Goal: Ask a question: Seek information or help from site administrators or community

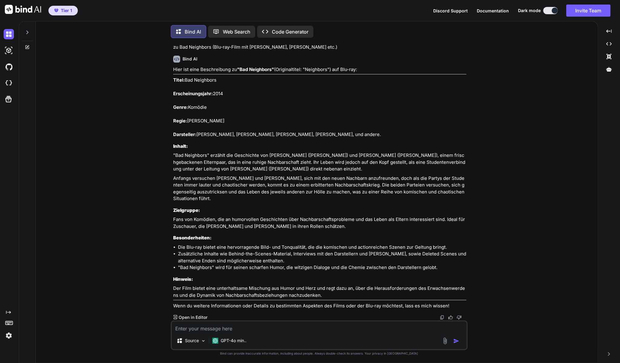
scroll to position [1248, 0]
click at [266, 329] on textarea at bounding box center [319, 327] width 295 height 11
paste textarea "Agents of S.H.I.E.L.D. | Staffel 1 (DVD)"
type textarea "Agents of S.H.I.E.L.D. | Staffel 1 (DVD)"
type textarea "x"
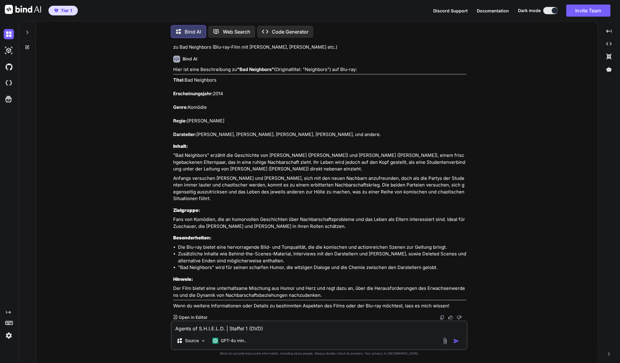
click at [174, 328] on textarea "Agents of S.H.I.E.L.D. | Staffel 1 (DVD)" at bounding box center [319, 327] width 295 height 11
type textarea "zAgents of S.H.I.E.L.D. | Staffel 1 (DVD)"
type textarea "x"
type textarea "zuAgents of S.H.I.E.L.D. | Staffel 1 (DVD)"
type textarea "x"
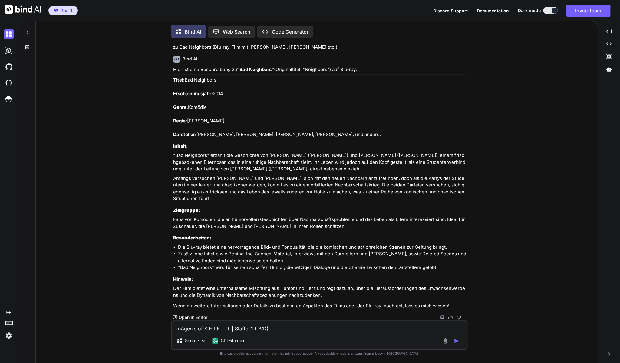
type textarea "zu Agents of S.H.I.E.L.D. | Staffel 1 (DVD)"
type textarea "x"
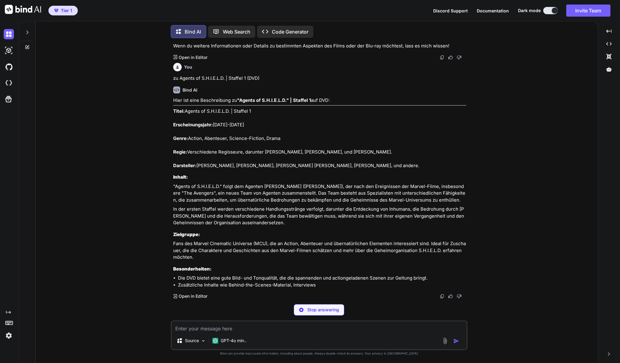
scroll to position [1509, 0]
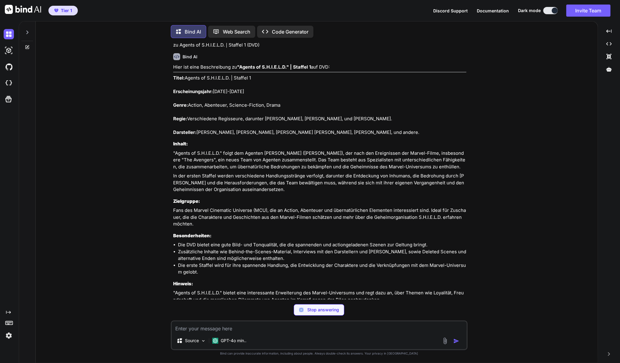
type textarea "x"
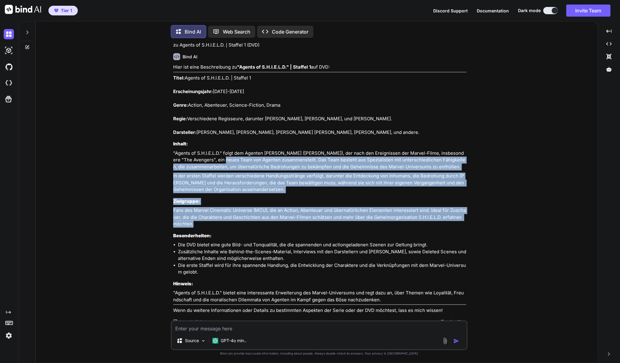
drag, startPoint x: 203, startPoint y: 261, endPoint x: 211, endPoint y: 196, distance: 65.5
click at [211, 196] on div "Hier ist eine Beschreibung zu "Agents of S.H.I.E.L.D." | Staffel 1 auf DVD: Tit…" at bounding box center [319, 189] width 293 height 251
click at [230, 193] on p "In der ersten Staffel werden verschiedene Handlungsstränge verfolgt, darunter d…" at bounding box center [319, 183] width 293 height 21
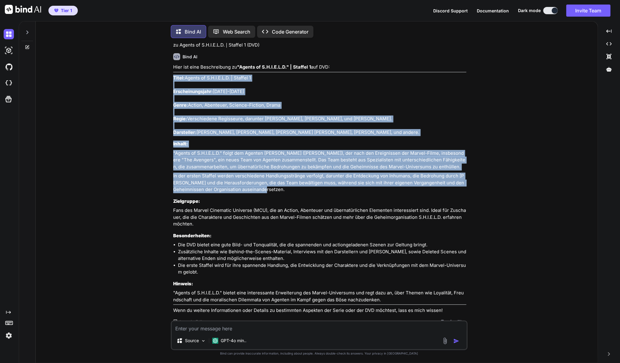
drag, startPoint x: 256, startPoint y: 225, endPoint x: 173, endPoint y: 111, distance: 141.2
click at [173, 111] on div "Hier ist eine Beschreibung zu "Agents of S.H.I.E.L.D." | Staffel 1 auf DVD: Tit…" at bounding box center [319, 189] width 293 height 251
copy div "Lorem: Ipsumd si A.C.A.E.S.D. | Eiusmod 7 Temporincididunt: 2517-2086 Utlab: Et…"
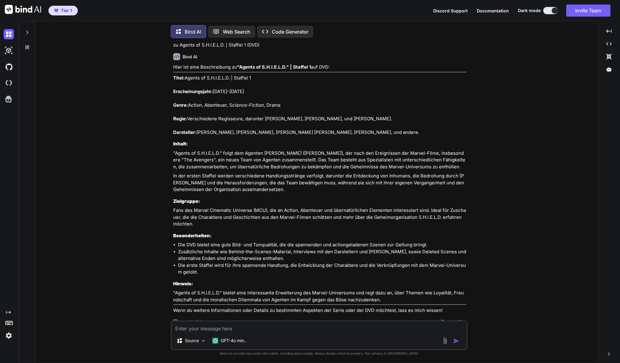
click at [199, 329] on textarea at bounding box center [319, 327] width 295 height 11
type textarea "z"
type textarea "x"
type textarea "zu"
type textarea "x"
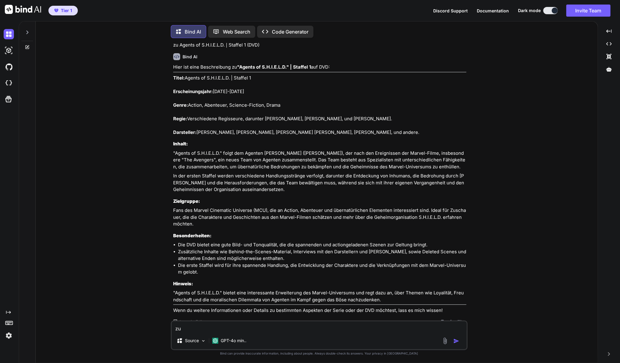
type textarea "zu"
type textarea "x"
paste textarea "Eureka - Die geheime Stadt (Erste Staffel/Season One - DVD)"
type textarea "zu Eureka - Die geheime Stadt (Erste Staffel/Season One - DVD)"
type textarea "x"
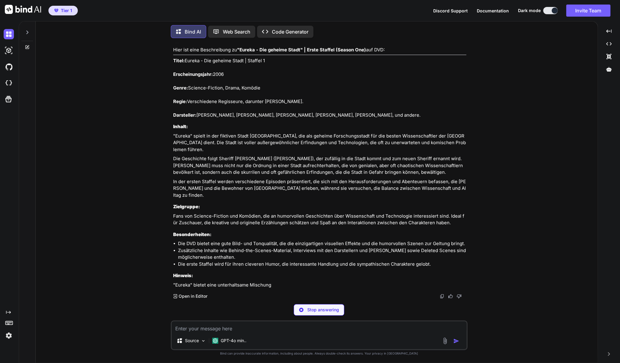
scroll to position [1834, 0]
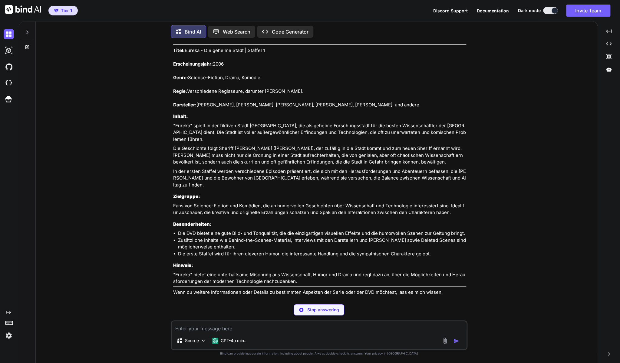
type textarea "x"
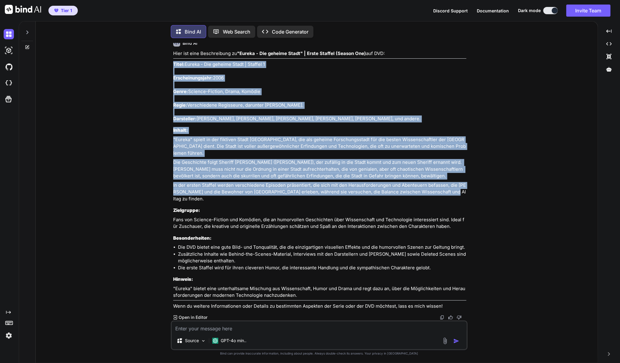
drag, startPoint x: 446, startPoint y: 204, endPoint x: 173, endPoint y: 85, distance: 297.5
click at [173, 85] on div "Hier ist eine Beschreibung zu "Eureka - Die geheime Stadt" | Erste Staffel (Sea…" at bounding box center [319, 180] width 293 height 260
copy div "Lorem: Ipsumd - Sit ametcon Adipi | Elitsed 8 Doeiusmodtempori: 8316 Utlab: Etd…"
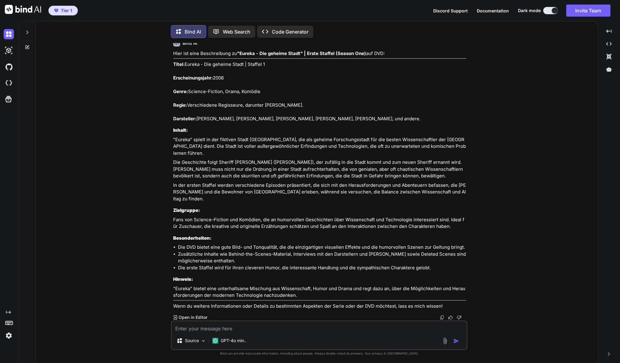
click at [331, 326] on textarea at bounding box center [319, 327] width 295 height 11
type textarea "z"
type textarea "x"
type textarea "zu"
type textarea "x"
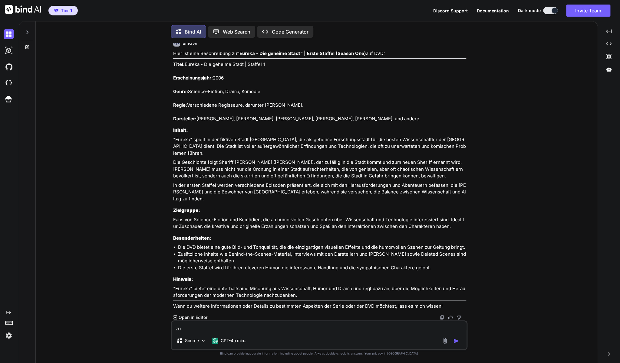
type textarea "zu"
type textarea "x"
paste textarea "Countdown: Mission Terror (DVD - NEU/OVP)"
type textarea "zu Countdown: Mission Terror (DVD - NEU/OVP)"
type textarea "x"
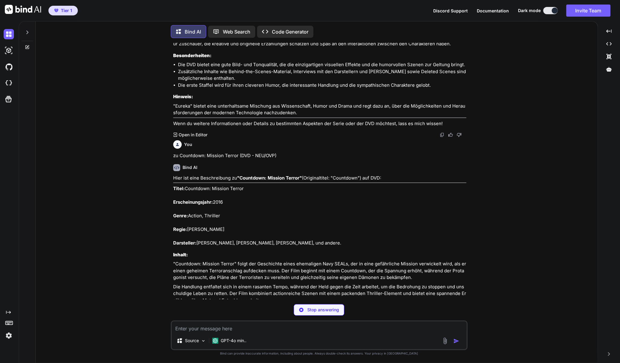
scroll to position [2003, 0]
type textarea "x"
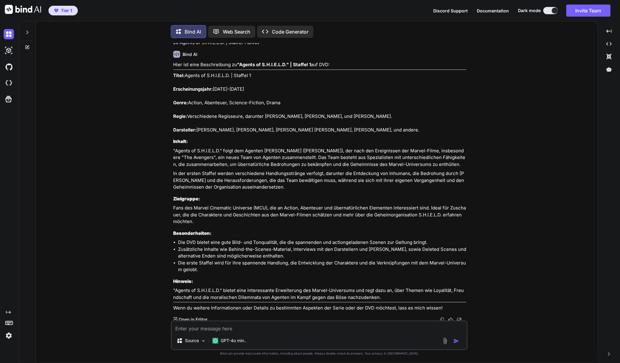
scroll to position [1509, 0]
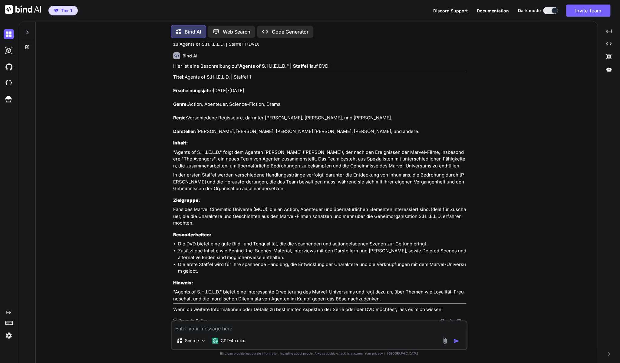
click at [299, 329] on textarea at bounding box center [319, 327] width 295 height 11
type textarea "z"
type textarea "x"
type textarea "zu"
type textarea "x"
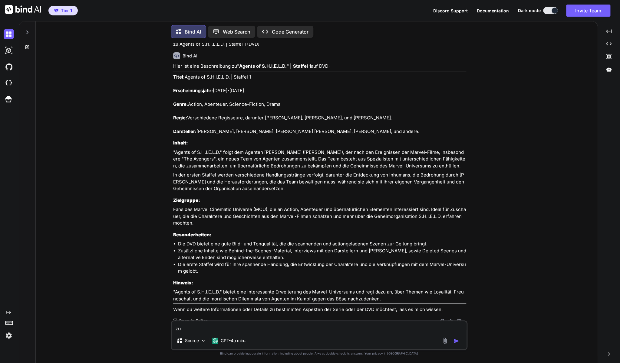
type textarea "zu"
type textarea "x"
paste textarea "Gloria [DVD] [PERSON_NAME] (Darsteller), [PERSON_NAME] (Darsteller), [PERSON_NA…"
type textarea "zu Gloria [DVD] [PERSON_NAME] (Darsteller), [PERSON_NAME] (Darsteller), [PERSON…"
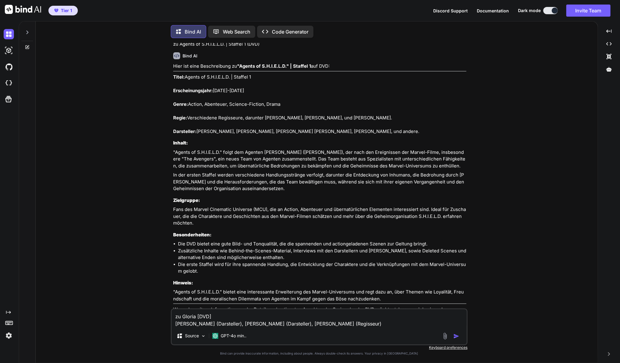
type textarea "x"
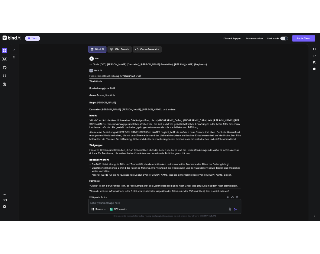
scroll to position [2402, 0]
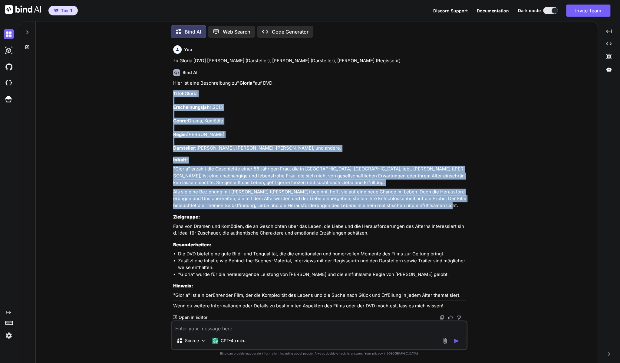
drag, startPoint x: 435, startPoint y: 206, endPoint x: 172, endPoint y: 92, distance: 286.2
click at [172, 92] on div "You zu Moving McAllister mit [PERSON_NAME] (Blu-ray) Bind AI Hier ist eine Besc…" at bounding box center [319, 182] width 295 height 278
copy div "Titel: [PERSON_NAME]: 2013 Genre: Drama, Komödie Regie: [PERSON_NAME] Darstelle…"
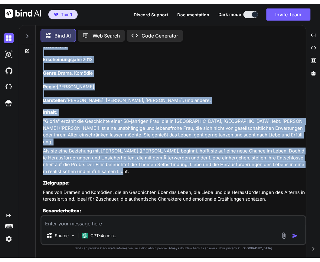
scroll to position [1, 0]
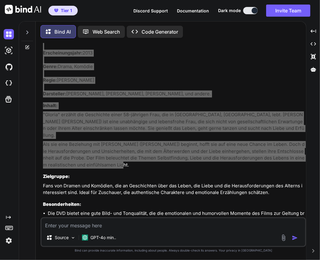
type textarea "x"
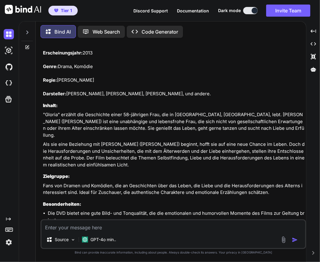
click at [101, 226] on textarea at bounding box center [173, 225] width 264 height 11
type textarea "z"
type textarea "x"
type textarea "zu"
type textarea "x"
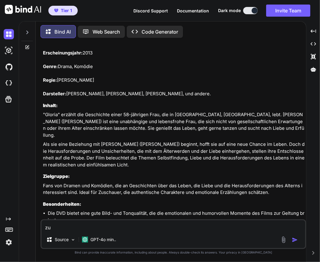
type textarea "zu"
type textarea "x"
type textarea "zu 2"
type textarea "x"
type textarea "zu 2"
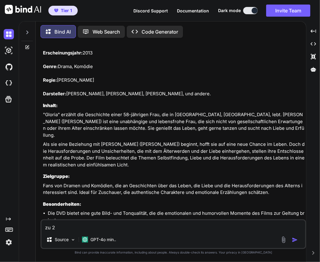
type textarea "x"
type textarea "zu 2 d"
type textarea "x"
type textarea "zu 2 dv"
type textarea "x"
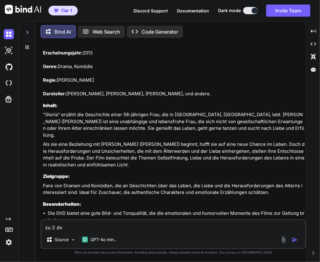
type textarea "zu 2 dvd"
type textarea "x"
type textarea "zu 2 dvd:"
type textarea "x"
type textarea "zu 2 dvd:"
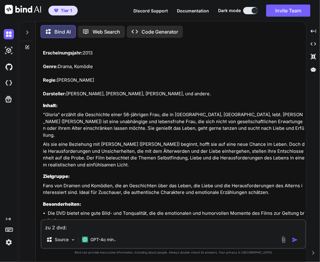
type textarea "x"
paste textarea "Mr. Bean macht Ferien & [PERSON_NAME]"
type textarea "zu 2 dvd: Mr. Bean macht Ferien & [PERSON_NAME]"
type textarea "x"
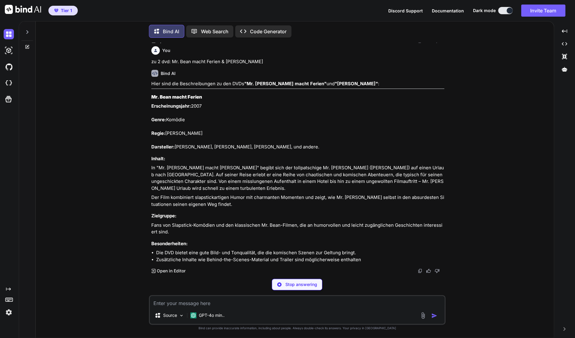
scroll to position [2673, 0]
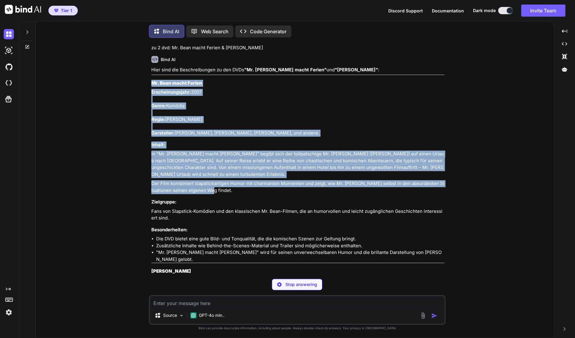
drag, startPoint x: 219, startPoint y: 205, endPoint x: 152, endPoint y: 103, distance: 121.8
click at [152, 103] on div "Hier sind die Beschreibungen zu den DVDs "Mr. [PERSON_NAME] macht Ferien" und "…" at bounding box center [297, 213] width 293 height 293
copy div "Mr. [PERSON_NAME] macht Ferien Erscheinungsjahr: 2007 Genre: Komödie Regie: [PE…"
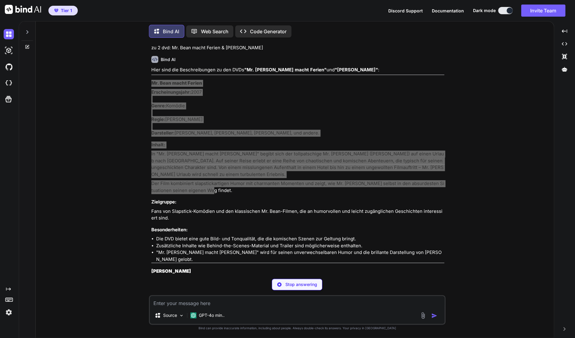
type textarea "x"
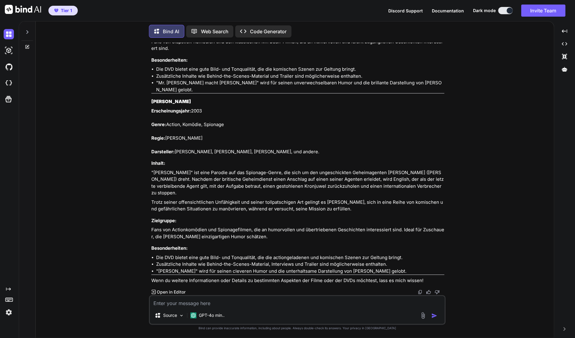
scroll to position [2849, 0]
drag, startPoint x: 152, startPoint y: 102, endPoint x: 410, endPoint y: 210, distance: 279.9
click at [410, 210] on div "Hier sind die Beschreibungen zu den DVDs "Mr. [PERSON_NAME] macht Ferien" und "…" at bounding box center [297, 91] width 293 height 388
copy div "[PERSON_NAME] Erscheinungsjahr: 2003 Genre: Action, Komödie, Spionage Regie: [P…"
click at [287, 300] on textarea at bounding box center [297, 301] width 295 height 11
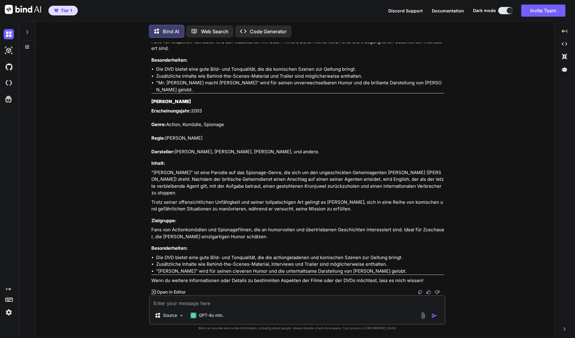
type textarea "Z"
type textarea "x"
type textarea "Zu"
type textarea "x"
type textarea "Zur"
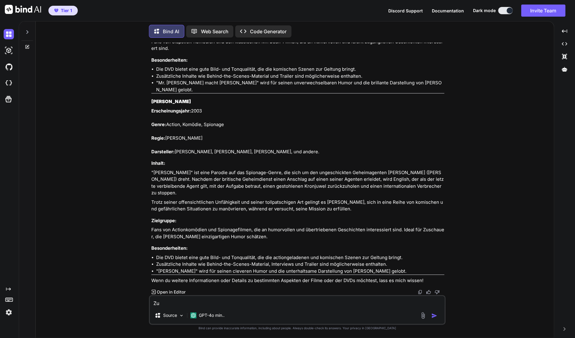
type textarea "x"
type textarea "Zur"
type textarea "x"
type textarea "Zur D"
type textarea "x"
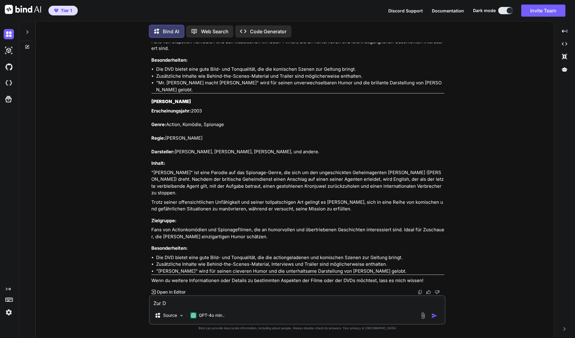
type textarea "Zur DV"
type textarea "x"
type textarea "Zur DVD"
type textarea "x"
type textarea "Zur DVD"
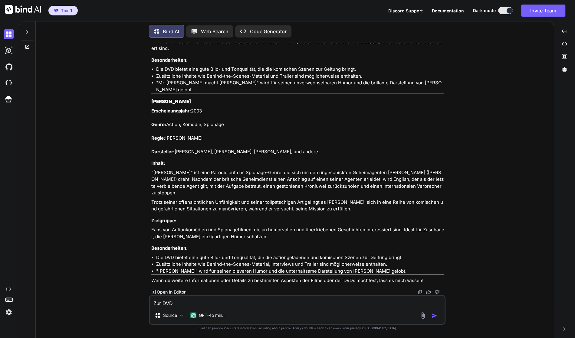
type textarea "x"
paste textarea "Horsemen - Limited Edition DVD - [PERSON_NAME]-Top Film!"
type textarea "Zur DVD Horsemen - Limited Edition DVD - [PERSON_NAME]-Top Film!"
type textarea "x"
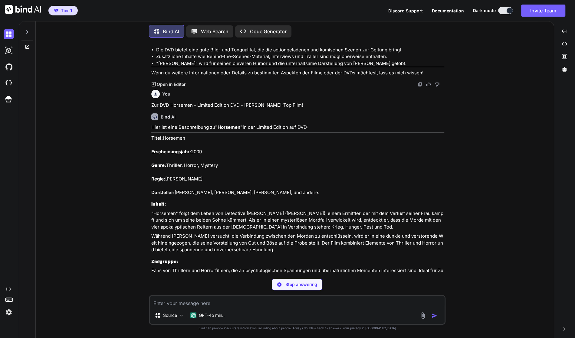
scroll to position [3051, 0]
type textarea "x"
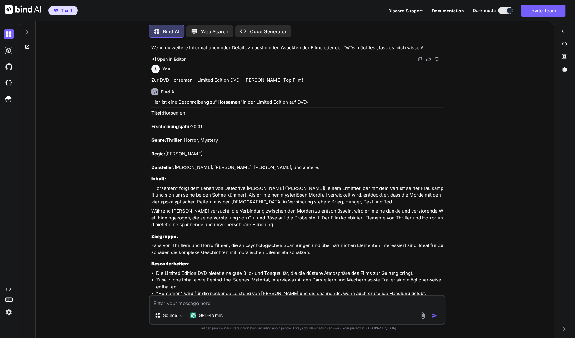
scroll to position [3087, 0]
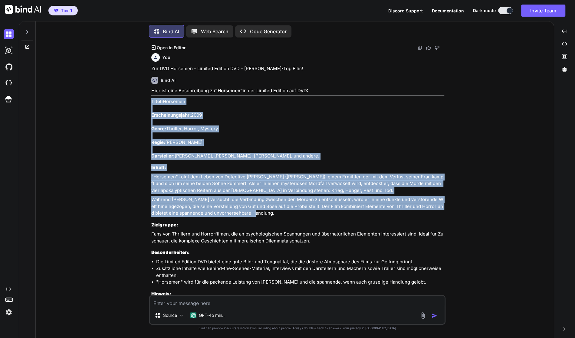
drag, startPoint x: 150, startPoint y: 107, endPoint x: 353, endPoint y: 217, distance: 231.0
click at [353, 217] on div "You zu Moving McAllister mit [PERSON_NAME] (Blu-ray) Bind AI Hier ist eine Besc…" at bounding box center [297, 169] width 295 height 253
copy div "Titel: Horsemen Erscheinungsjahr: 2009 Genre: Thriller, Horror, Mystery Regie: …"
click at [231, 302] on textarea at bounding box center [297, 301] width 295 height 11
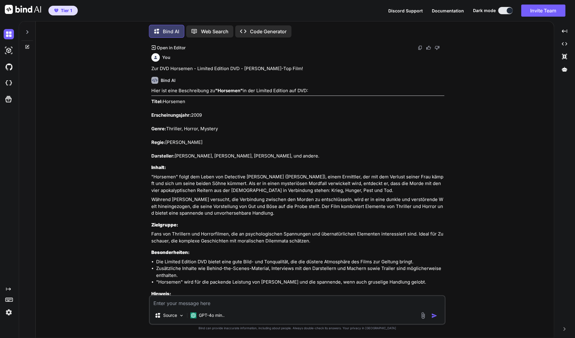
type textarea "z"
type textarea "x"
type textarea "zu"
type textarea "x"
type textarea "zu"
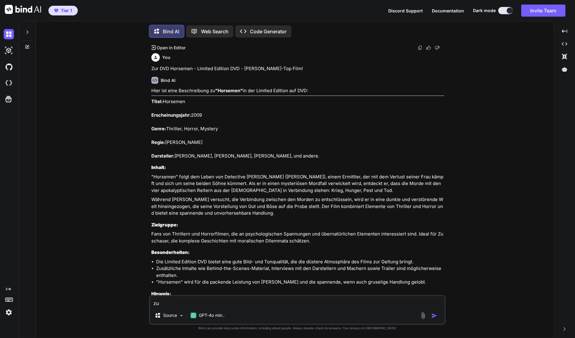
type textarea "x"
type textarea "zu T"
type textarea "x"
type textarea "zu Ta"
type textarea "x"
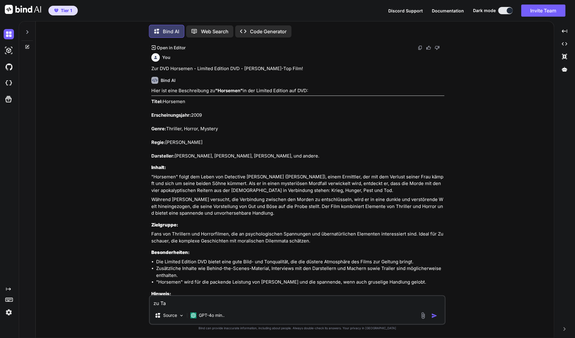
type textarea "zu Tag"
type textarea "x"
type textarea "zu Tage"
type textarea "x"
type textarea "zu Tageb"
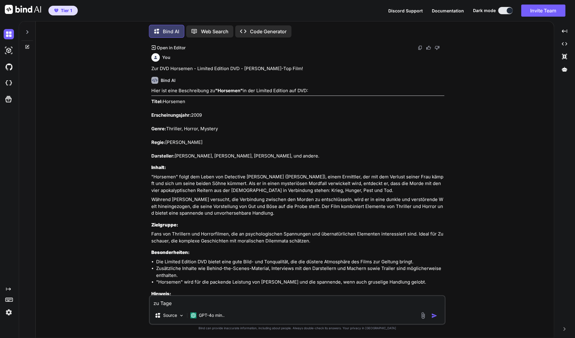
type textarea "x"
type textarea "zu Tagebu"
type textarea "x"
type textarea "zu Tagebuc"
type textarea "x"
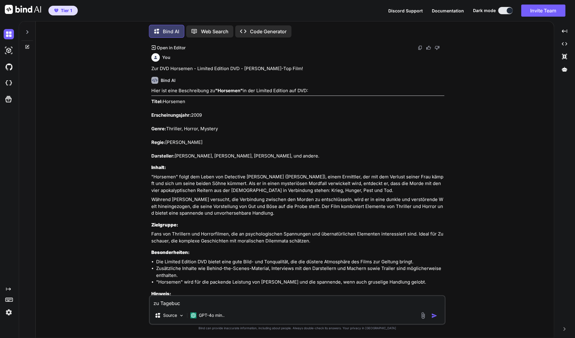
type textarea "zu Tagebuch"
type textarea "x"
type textarea "zu Tagebuch"
type textarea "x"
type textarea "zu Tagebuch d"
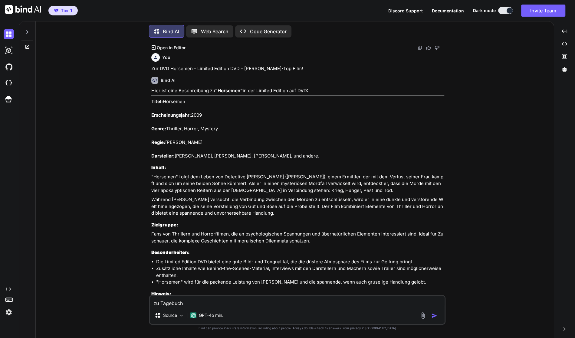
type textarea "x"
type textarea "zu Tagebuch de"
type textarea "x"
type textarea "zu Tagebuch der"
type textarea "x"
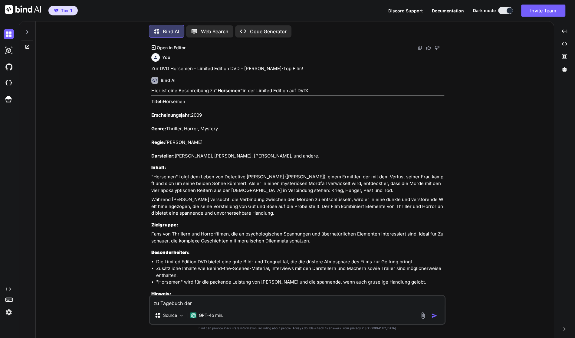
type textarea "zu Tagebuch der"
type textarea "x"
type textarea "zu Tagebuch der R"
type textarea "x"
type textarea "zu Tagebuch der Ra"
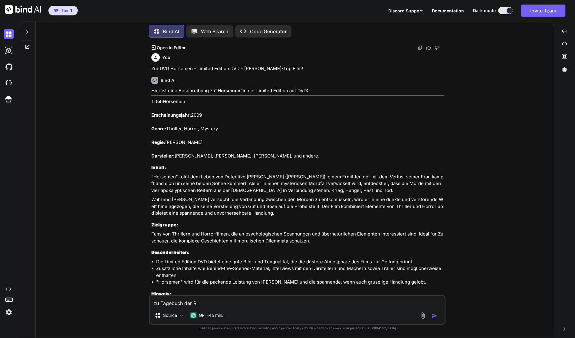
type textarea "x"
type textarea "zu Tagebuch der Rau"
type textarea "x"
type textarea "zu Tagebuch der Raub"
type textarea "x"
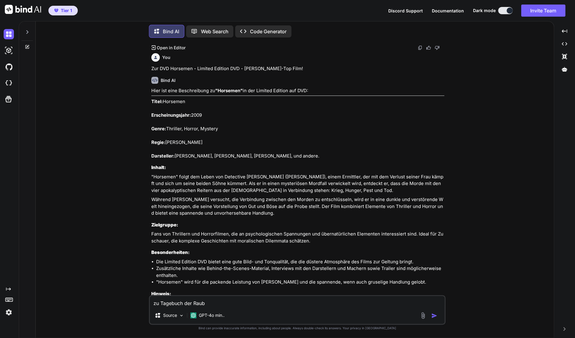
type textarea "zu Tagebuch der Raubt"
type textarea "x"
type textarea "zu Tagebuch der Raubti"
type textarea "x"
type textarea "zu Tagebuch der Raubtie"
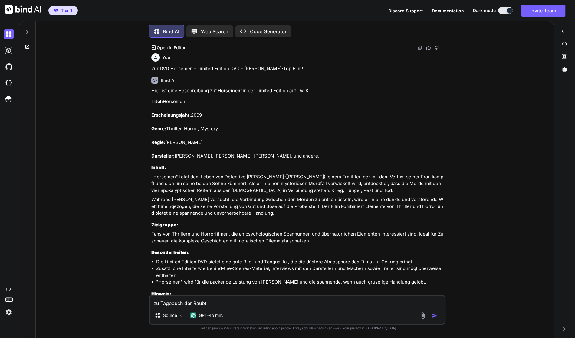
type textarea "x"
type textarea "zu Tagebuch der Raubtier"
type textarea "x"
type textarea "zu Tagebuch der Raubtiere"
type textarea "x"
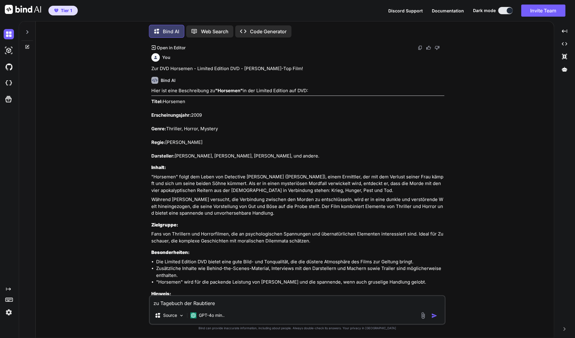
type textarea "zu Tagebuch der Raubtiere"
type textarea "x"
type textarea "zu Tagebuch der Raubtiere t"
type textarea "x"
type textarea "zu Tagebuch der Raubtiere te"
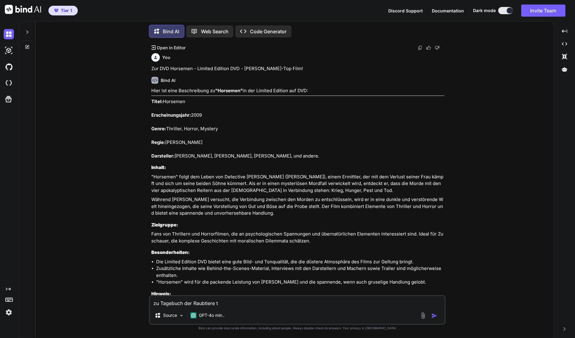
type textarea "x"
type textarea "zu Tagebuch der Raubtiere tei"
type textarea "x"
type textarea "zu Tagebuch der Raubtiere teil"
type textarea "x"
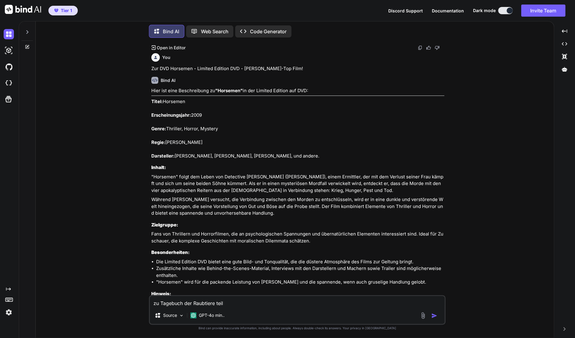
type textarea "zu Tagebuch der Raubtiere teil"
type textarea "x"
type textarea "zu Tagebuch der Raubtiere teil 1"
type textarea "x"
type textarea "zu Tagebuch der Raubtiere teil 1"
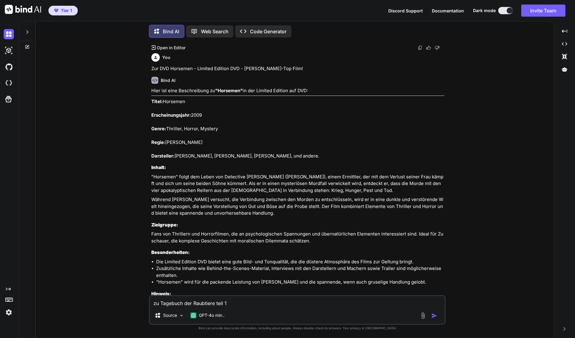
type textarea "x"
type textarea "zu Tagebuch der Raubtiere teil 1 b"
type textarea "x"
type textarea "zu Tagebuch der Raubtiere teil 1 bi"
type textarea "x"
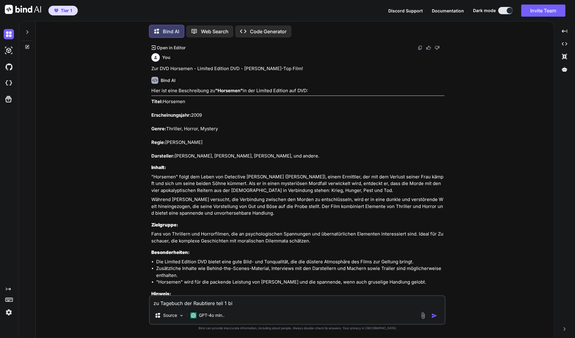
type textarea "zu Tagebuch der Raubtiere teil 1 bis"
type textarea "x"
type textarea "zu Tagebuch der Raubtiere teil 1 bis"
type textarea "x"
type textarea "zu Tagebuch der Raubtiere teil 1 bis 3"
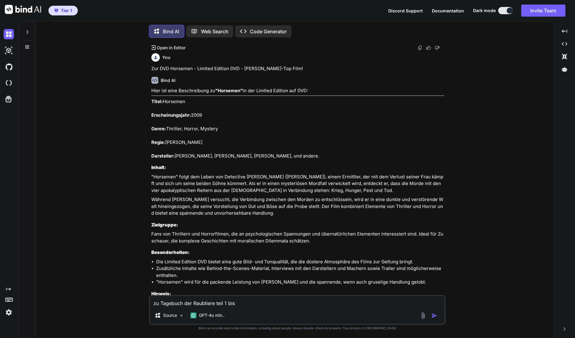
type textarea "x"
type textarea "zu Tagebuch der Raubtiere teil 1 bis 3"
click at [434, 313] on img "button" at bounding box center [434, 316] width 6 height 6
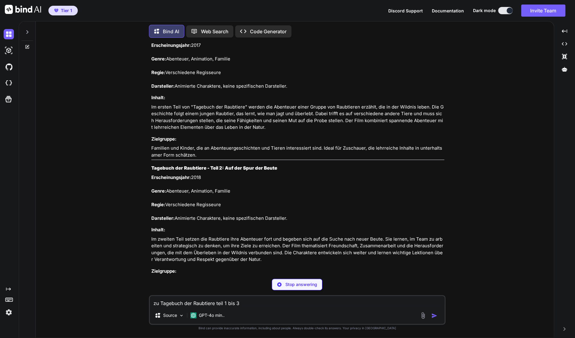
scroll to position [3437, 0]
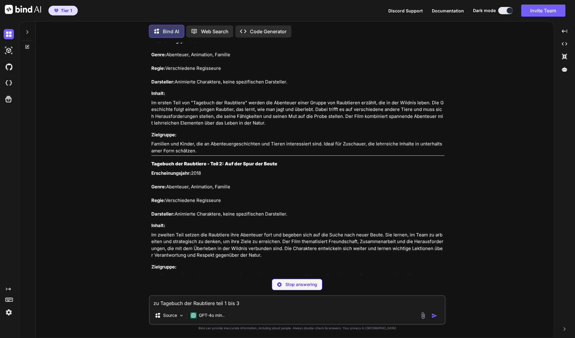
type textarea "x"
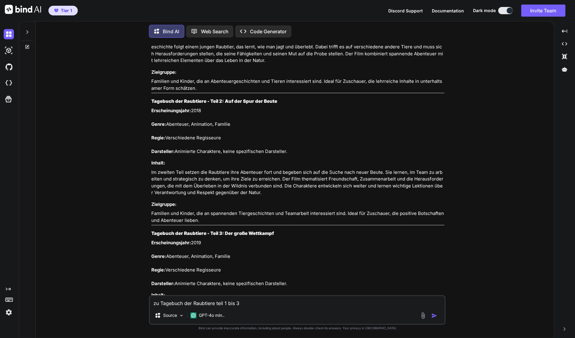
scroll to position [3509, 0]
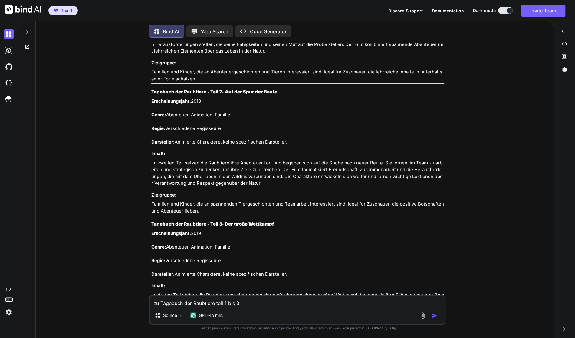
click at [238, 301] on textarea "zu Tagebuch der Raubtiere teil 1 bis 3" at bounding box center [297, 301] width 295 height 11
type textarea "z"
type textarea "x"
type textarea "zu"
type textarea "x"
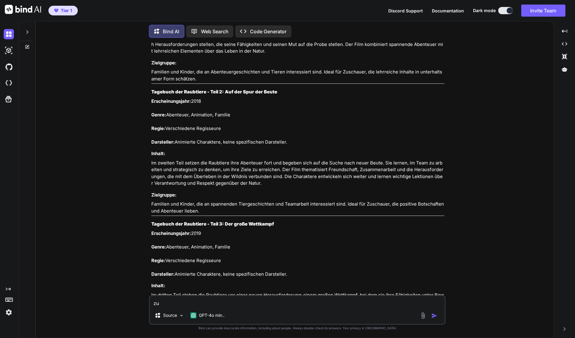
type textarea "zu"
type textarea "x"
paste textarea "Fack ju Göhte - Blu-Ray (NEU/OVP)"
type textarea "zu Fack ju Göhte - Blu-Ray (NEU/OVP)"
type textarea "x"
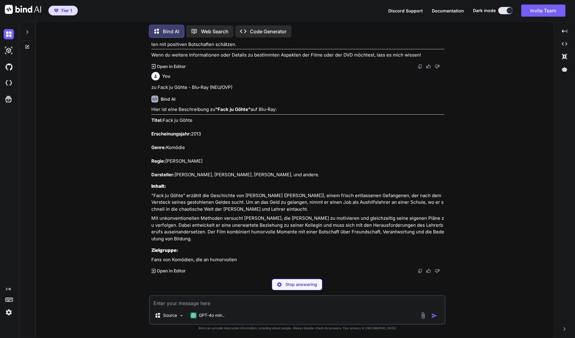
scroll to position [3808, 0]
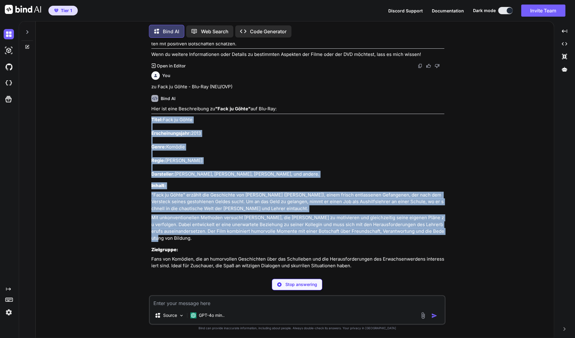
drag, startPoint x: 432, startPoint y: 237, endPoint x: 151, endPoint y: 128, distance: 301.5
click at [151, 128] on div "You zu Moving McAllister mit [PERSON_NAME] (Blu-ray) Bind AI Hier ist eine Besc…" at bounding box center [297, 158] width 295 height 231
copy div "Titel: Fack ju Göhte Erscheinungsjahr: 2013 Genre: Komödie Regie: [PERSON_NAME]…"
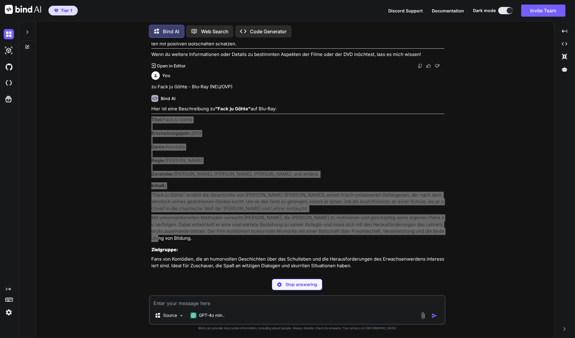
type textarea "x"
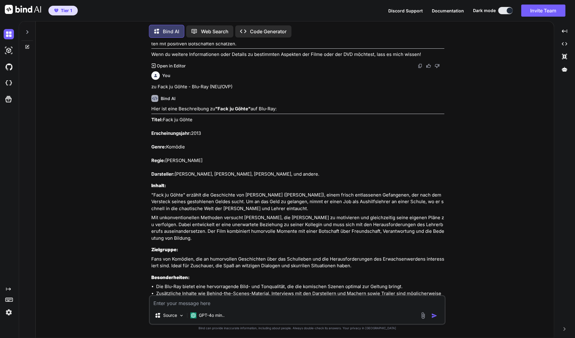
click at [294, 307] on div "Source GPT-4o min.." at bounding box center [297, 310] width 296 height 30
click at [296, 305] on textarea at bounding box center [297, 301] width 295 height 11
type textarea "z"
type textarea "x"
type textarea "zu"
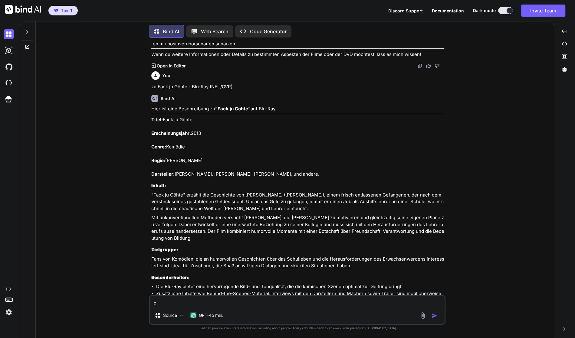
type textarea "x"
type textarea "zu"
type textarea "x"
paste textarea "Kampf der Titanen & Zorn der Titanen"
type textarea "zu Kampf der Titanen & Zorn der Titanen"
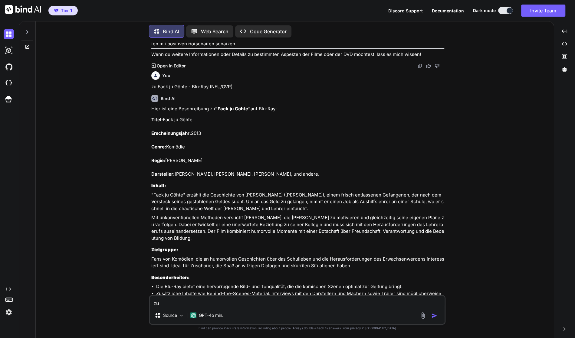
type textarea "x"
type textarea "zu Kampf der Titanen & Zorn der Titanen"
type textarea "x"
type textarea "zu Kampf der Titanen & Zorn der Titanen ("
type textarea "x"
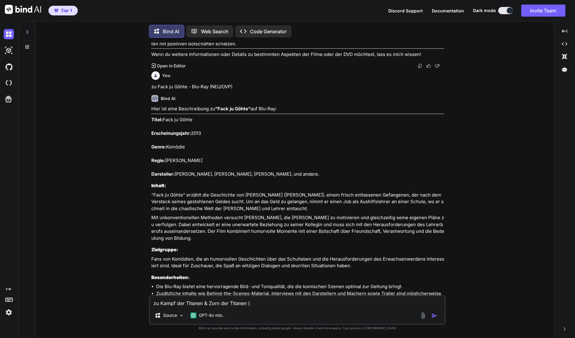
type textarea "zu Kampf der Titanen & Zorn der Titanen (2"
type textarea "x"
type textarea "zu Kampf der Titanen & Zorn der Titanen (2"
type textarea "x"
type textarea "zu Kampf der Titanen & Zorn der Titanen (2 d"
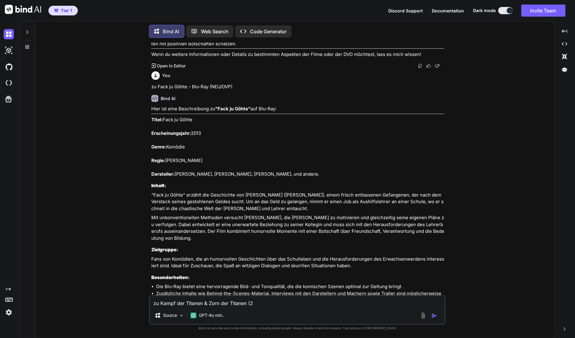
type textarea "x"
type textarea "zu Kampf der Titanen & Zorn der Titanen (2 dv"
type textarea "x"
type textarea "zu Kampf der Titanen & Zorn der Titanen (2 dvd"
type textarea "x"
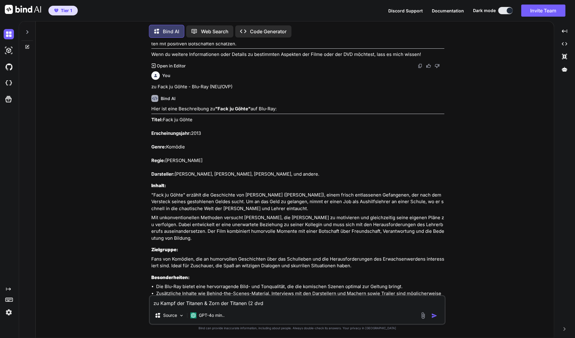
type textarea "zu Kampf der Titanen & Zorn der Titanen (2 dvd'"
type textarea "x"
type textarea "zu Kampf der Titanen & Zorn der Titanen (2 dvd's"
type textarea "x"
type textarea "zu Kampf der Titanen & Zorn der Titanen (2 dvd's)"
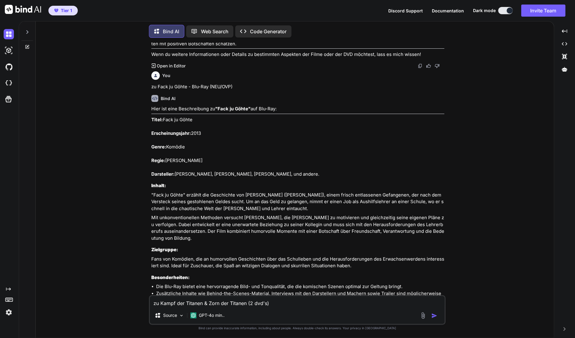
type textarea "x"
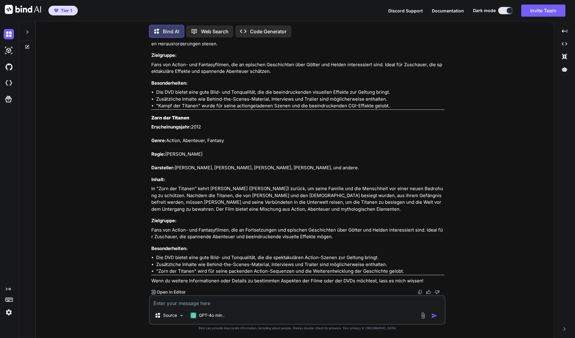
scroll to position [4270, 0]
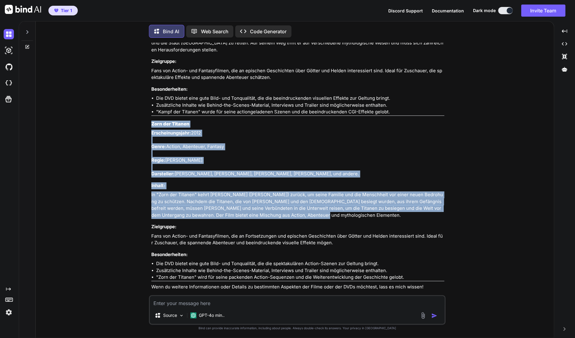
drag, startPoint x: 304, startPoint y: 210, endPoint x: 152, endPoint y: 118, distance: 177.3
click at [152, 118] on div "Hier sind die Beschreibungen zu den DVDs "Kampf der Titanen" und "Zorn der Tita…" at bounding box center [297, 112] width 293 height 355
copy div "Zorn der Titanen Erscheinungsjahr: 2012 Genre: Action, Abenteuer, Fantasy Regie…"
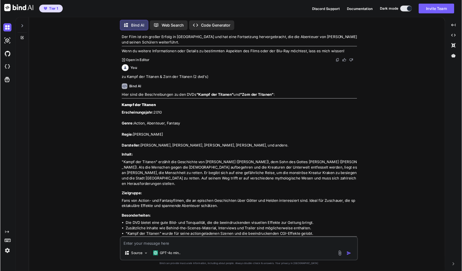
scroll to position [4090, 0]
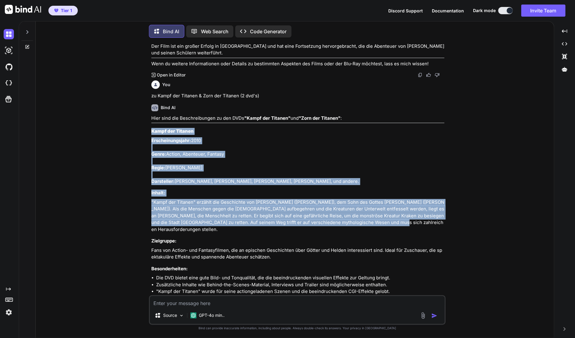
drag, startPoint x: 367, startPoint y: 223, endPoint x: 152, endPoint y: 134, distance: 232.6
click at [152, 134] on div "Hier sind die Beschreibungen zu den DVDs "Kampf der Titanen" und "Zorn der Tita…" at bounding box center [297, 292] width 293 height 355
copy div "Kampf der Titanen Erscheinungsjahr: 2010 Genre: Action, Abenteuer, Fantasy Regi…"
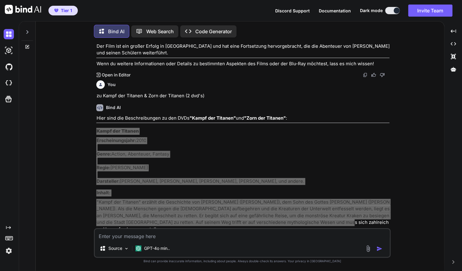
scroll to position [1, 0]
